Goal: Task Accomplishment & Management: Manage account settings

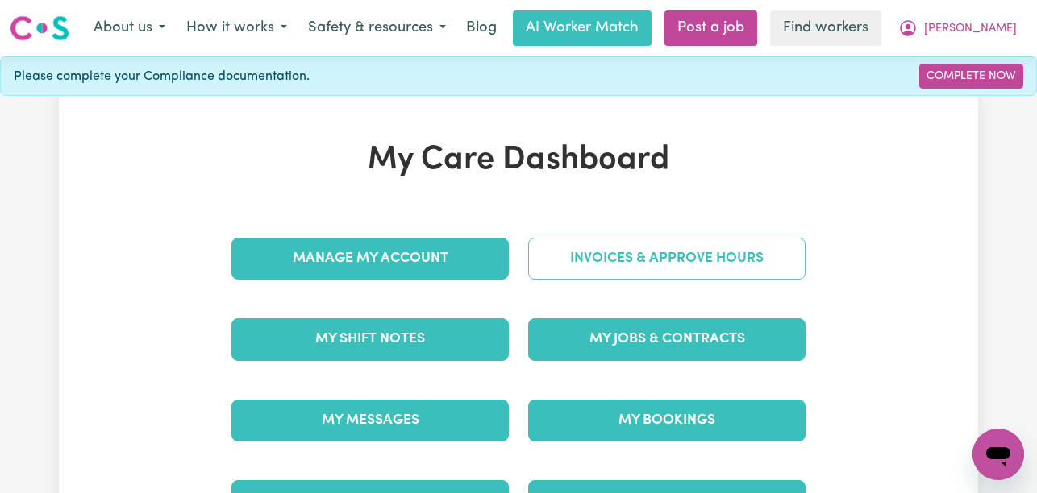
click at [627, 258] on link "Invoices & Approve Hours" at bounding box center [666, 259] width 277 height 42
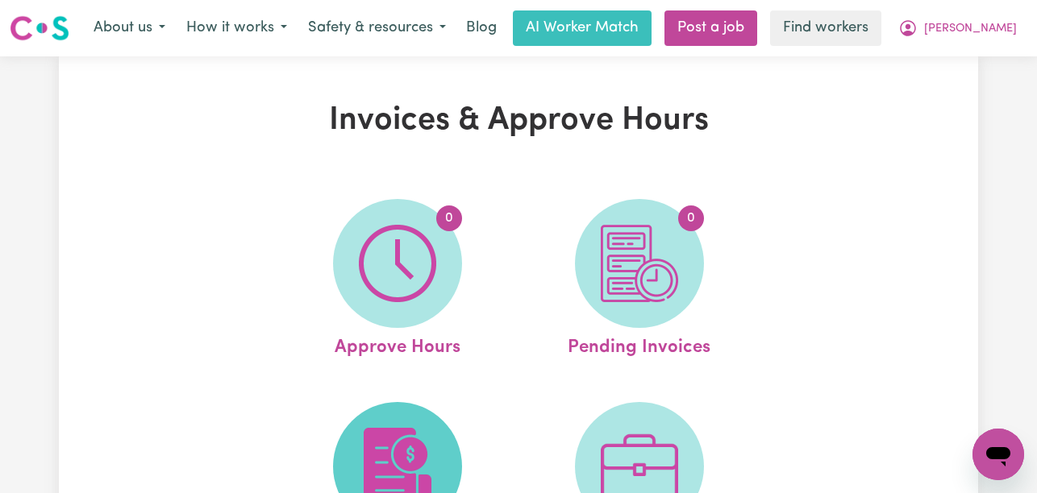
click at [400, 431] on img at bounding box center [397, 466] width 77 height 77
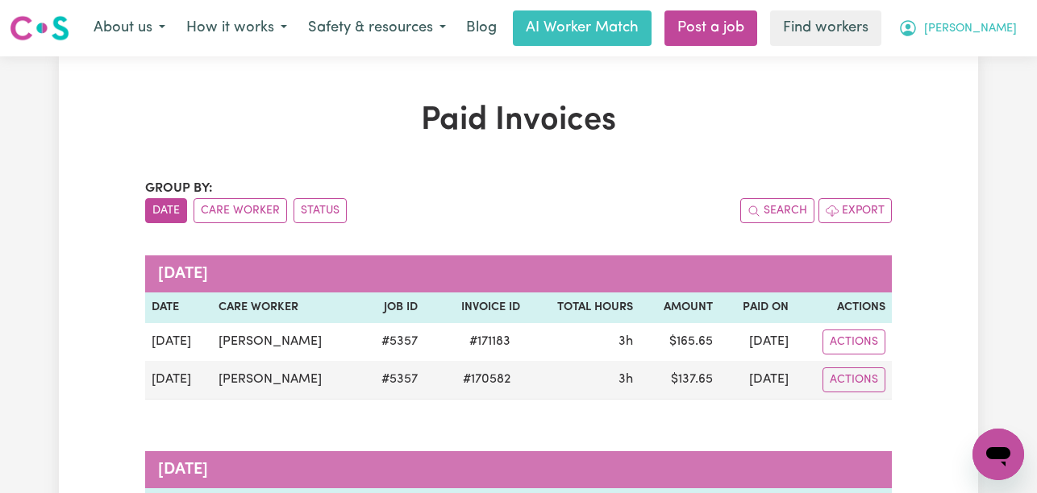
click at [984, 30] on button "[PERSON_NAME]" at bounding box center [957, 28] width 139 height 34
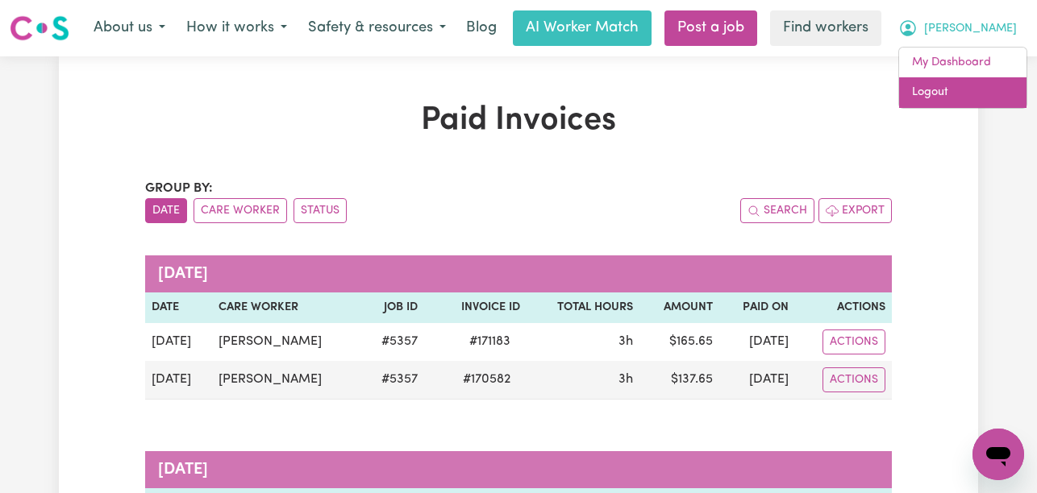
click at [964, 81] on link "Logout" at bounding box center [962, 92] width 127 height 31
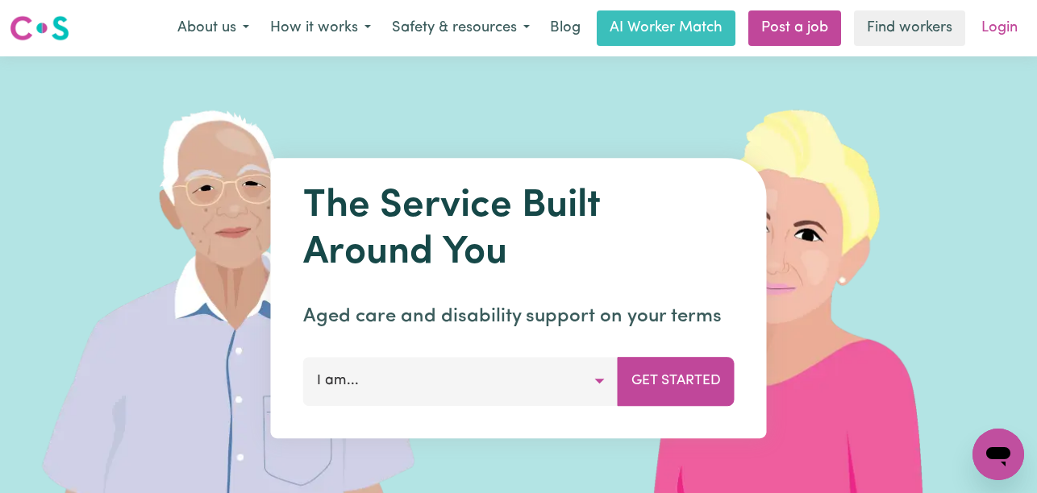
click at [1018, 20] on link "Login" at bounding box center [999, 27] width 56 height 35
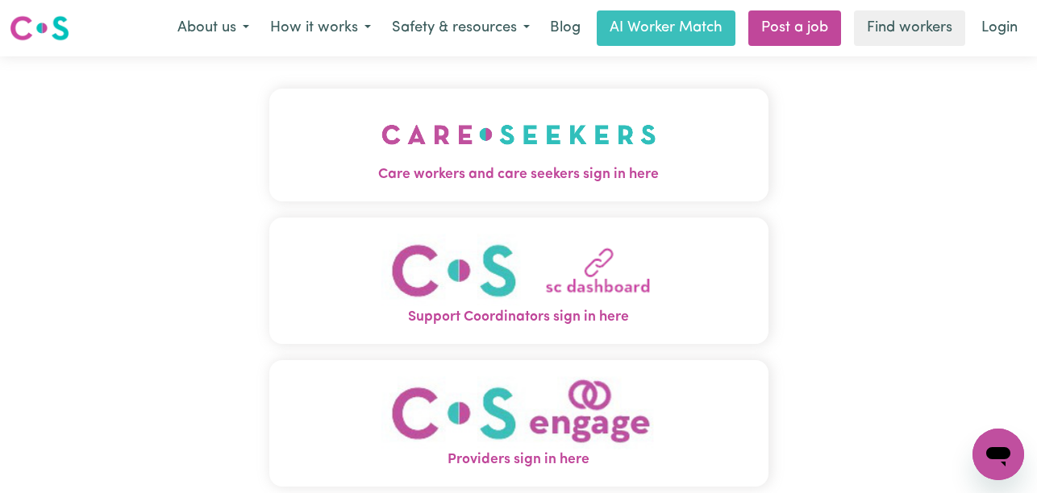
click at [541, 81] on div "Care workers and care seekers sign in here Support Coordinators sign in here Pr…" at bounding box center [519, 307] width 518 height 503
click at [541, 102] on button "Care workers and care seekers sign in here" at bounding box center [518, 145] width 499 height 113
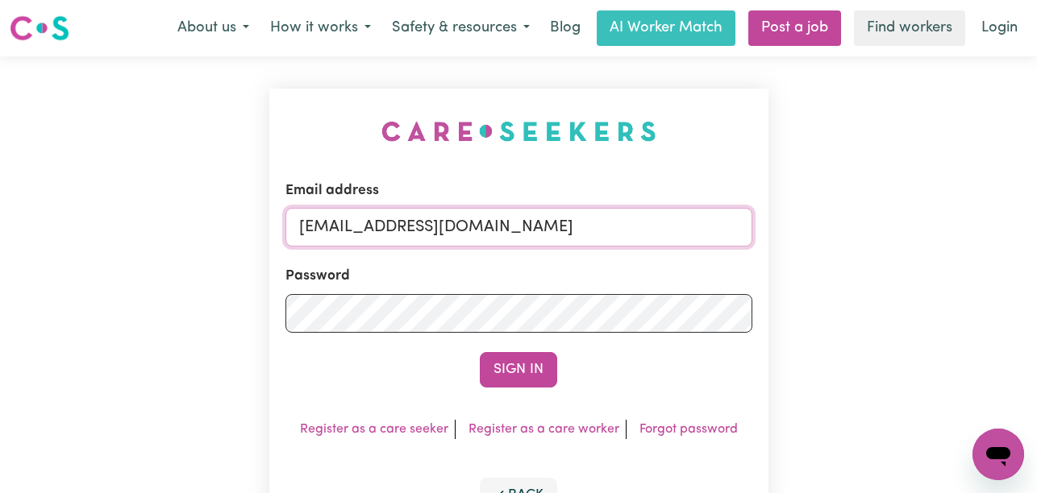
drag, startPoint x: 679, startPoint y: 228, endPoint x: 381, endPoint y: 233, distance: 298.3
click at [381, 233] on input "[EMAIL_ADDRESS][DOMAIN_NAME]" at bounding box center [518, 227] width 467 height 39
paste input "MaxineJetson"
type input "[EMAIL_ADDRESS][DOMAIN_NAME]"
click at [480, 352] on button "Sign In" at bounding box center [518, 369] width 77 height 35
